Goal: Task Accomplishment & Management: Use online tool/utility

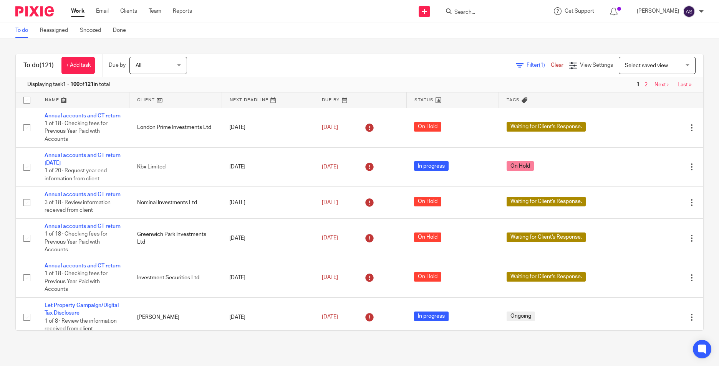
click at [493, 12] on input "Search" at bounding box center [487, 12] width 69 height 7
click at [465, 13] on input "Search" at bounding box center [487, 12] width 69 height 7
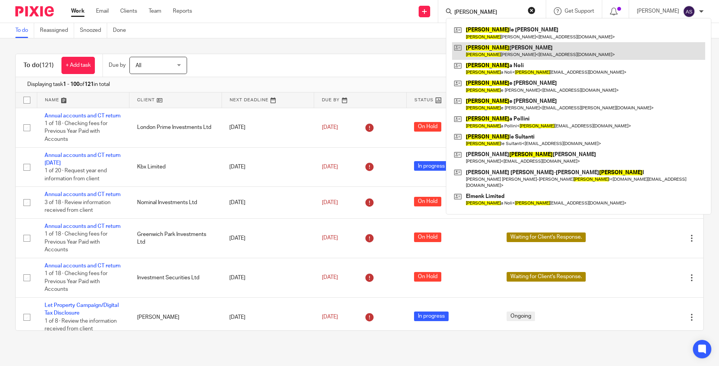
type input "michel"
drag, startPoint x: 528, startPoint y: 53, endPoint x: 514, endPoint y: 56, distance: 14.0
click at [514, 56] on link at bounding box center [578, 51] width 253 height 18
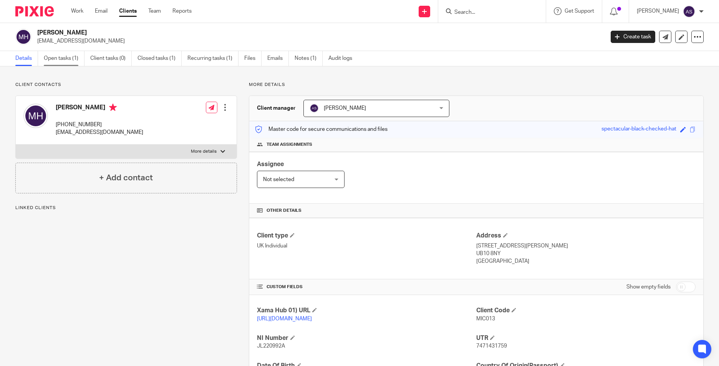
click at [51, 60] on link "Open tasks (1)" at bounding box center [64, 58] width 41 height 15
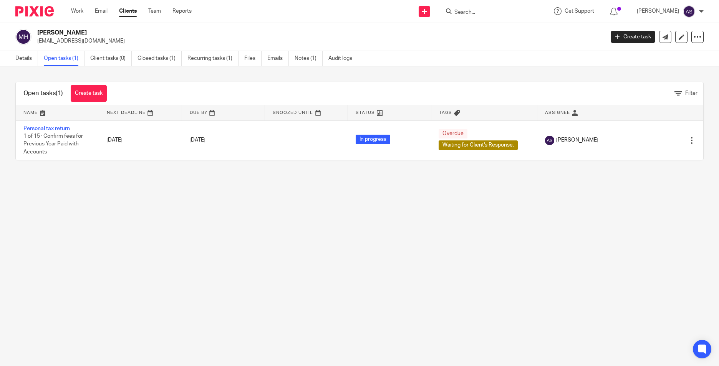
click at [465, 14] on input "Search" at bounding box center [487, 12] width 69 height 7
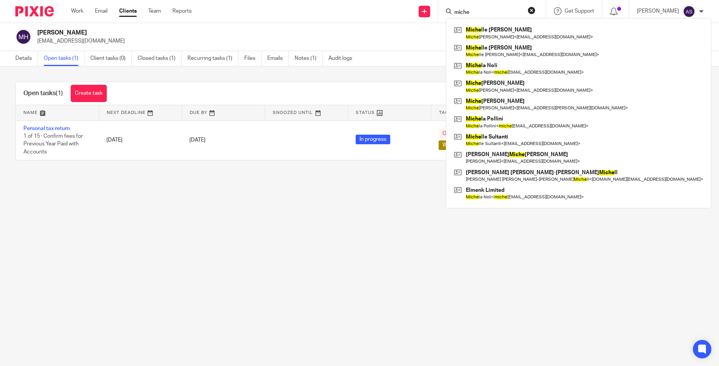
click at [474, 10] on input "miche" at bounding box center [487, 12] width 69 height 7
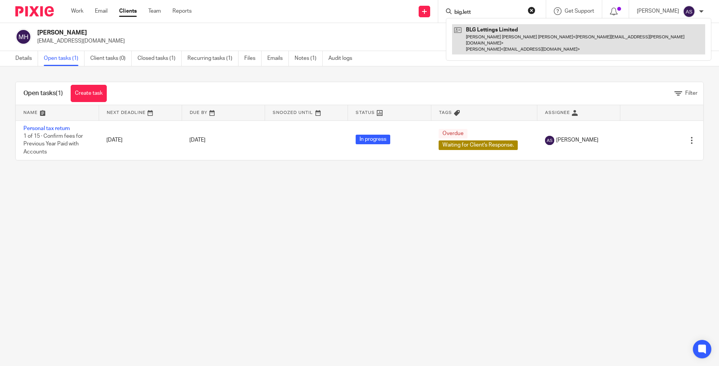
type input "big.lett"
click at [496, 33] on link at bounding box center [578, 39] width 253 height 30
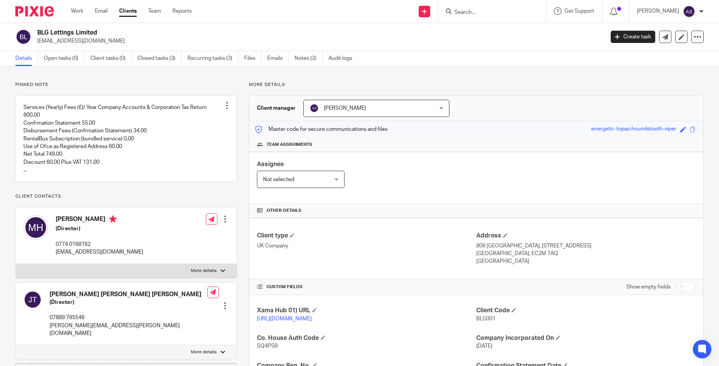
click at [430, 88] on p "More details" at bounding box center [476, 85] width 455 height 6
click at [41, 12] on img at bounding box center [34, 11] width 38 height 10
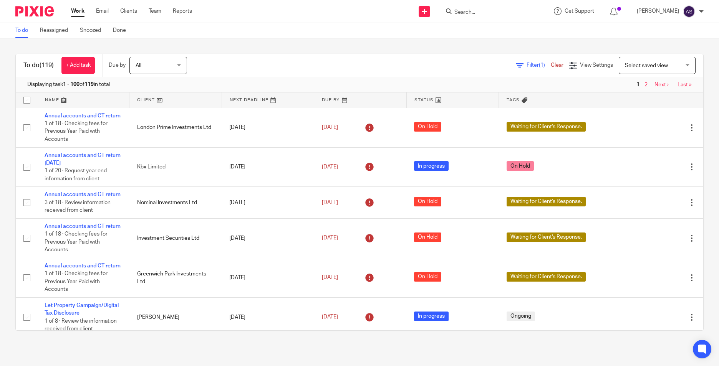
click at [483, 9] on input "Search" at bounding box center [487, 12] width 69 height 7
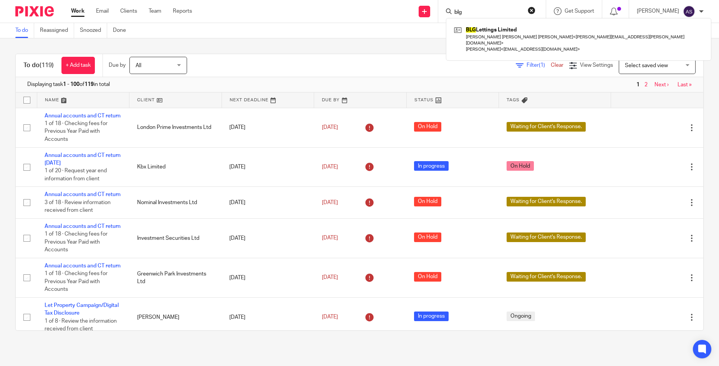
click at [464, 8] on form "blg" at bounding box center [494, 12] width 82 height 10
click at [465, 10] on input "blg" at bounding box center [487, 12] width 69 height 7
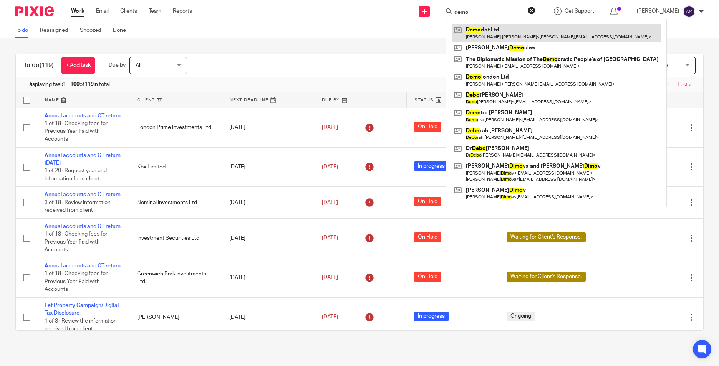
type input "demo"
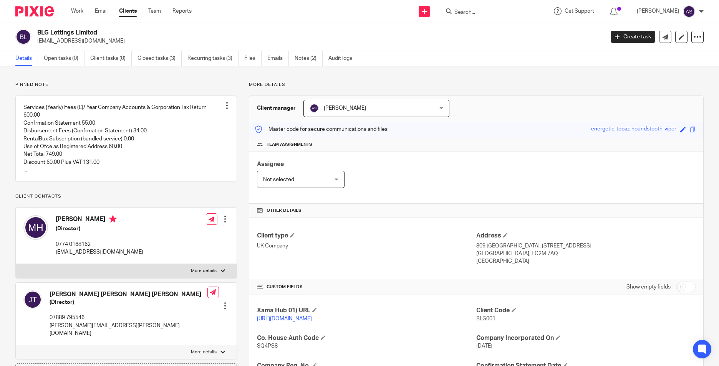
scroll to position [102, 0]
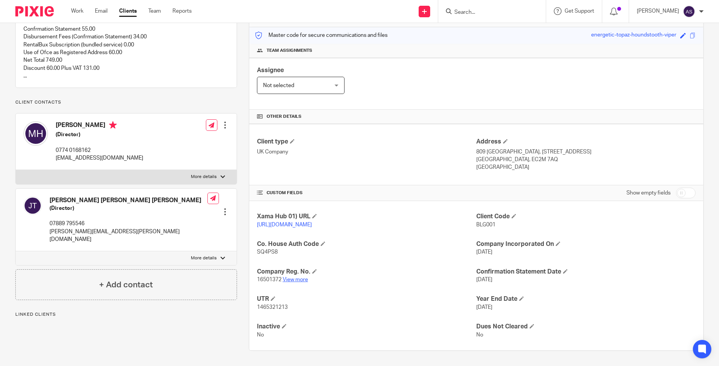
click at [296, 281] on link "View more" at bounding box center [295, 279] width 25 height 5
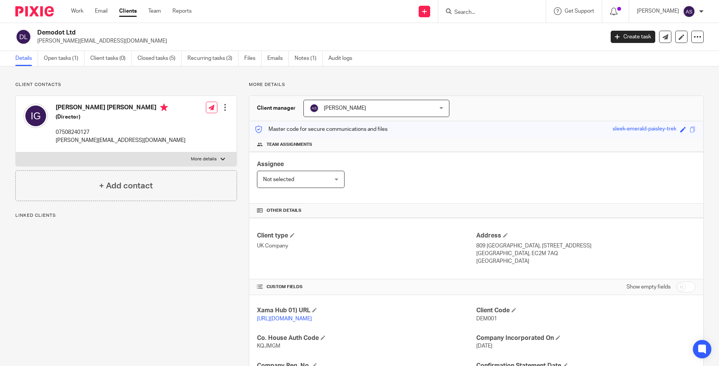
drag, startPoint x: 58, startPoint y: 60, endPoint x: 153, endPoint y: 81, distance: 97.1
click at [58, 60] on link "Open tasks (1)" at bounding box center [64, 58] width 41 height 15
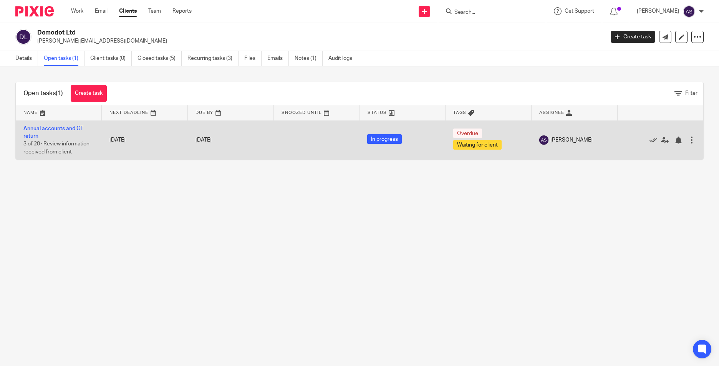
click at [41, 134] on td "Annual accounts and CT return 3 of 20 · Review information received from client" at bounding box center [59, 140] width 86 height 39
click at [43, 129] on link "Annual accounts and CT return" at bounding box center [53, 132] width 60 height 13
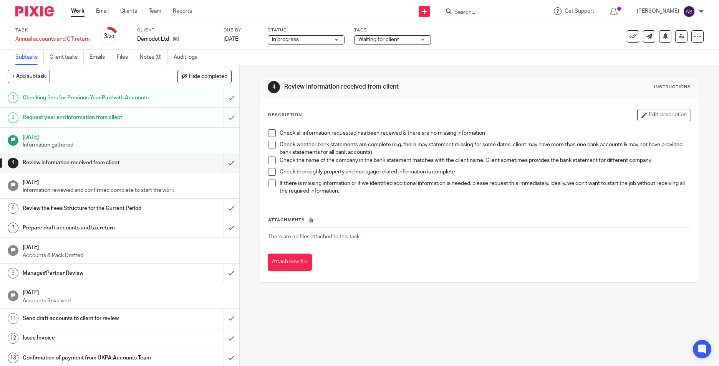
click at [331, 42] on div "In progress In progress" at bounding box center [306, 39] width 77 height 9
click at [311, 65] on li "In progress" at bounding box center [306, 68] width 76 height 16
click at [400, 40] on span "Waiting for client" at bounding box center [387, 40] width 58 height 8
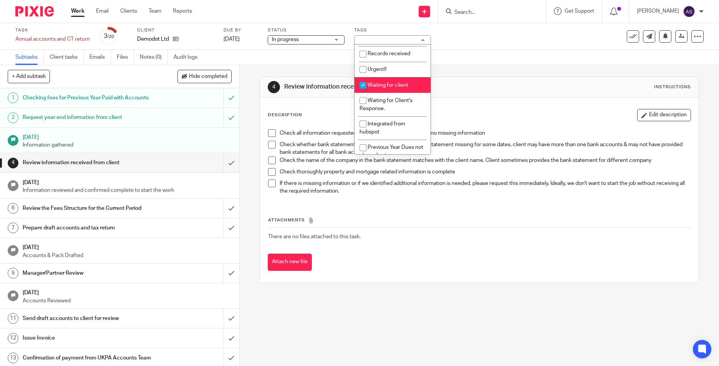
click at [388, 88] on li "Waiting for client" at bounding box center [392, 85] width 76 height 16
checkbox input "false"
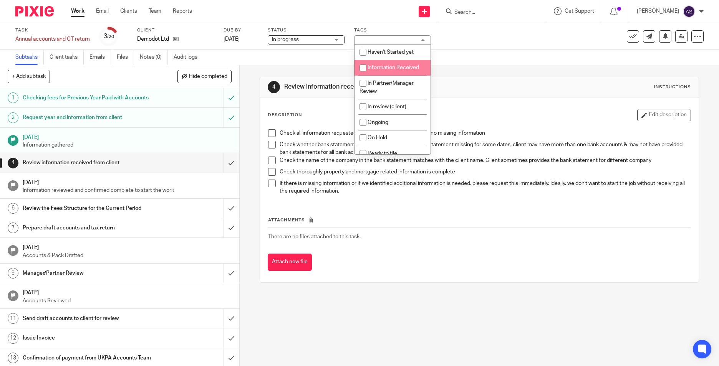
click at [397, 69] on span "Information Received" at bounding box center [392, 67] width 51 height 5
checkbox input "true"
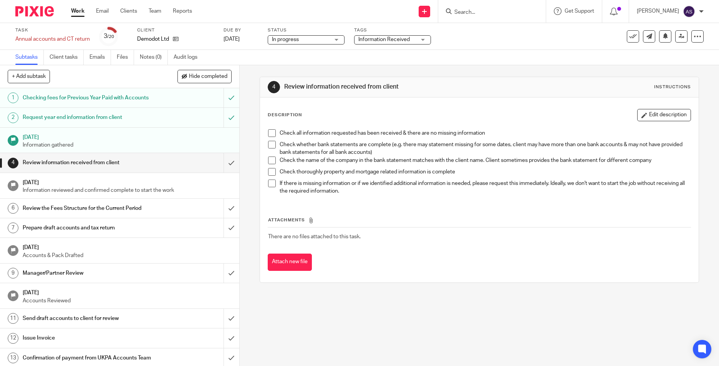
click at [460, 65] on div "Subtasks Client tasks Emails Files Notes (0) Audit logs" at bounding box center [359, 57] width 719 height 15
